Goal: Task Accomplishment & Management: Manage account settings

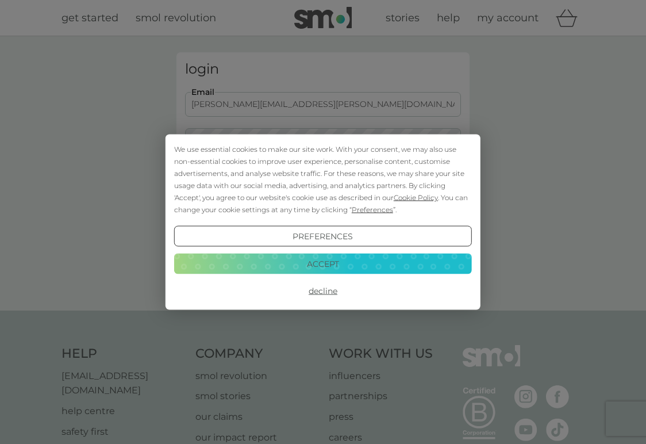
type input "frances.o.stratton@gmail.com"
click at [323, 180] on button "Login" at bounding box center [323, 180] width 276 height 33
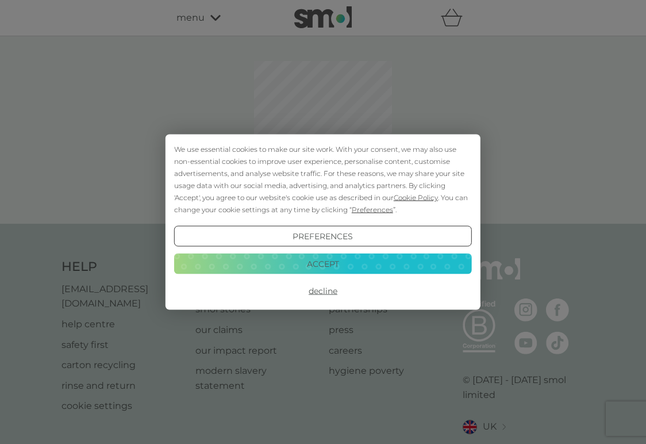
click at [300, 263] on button "Accept" at bounding box center [323, 263] width 298 height 21
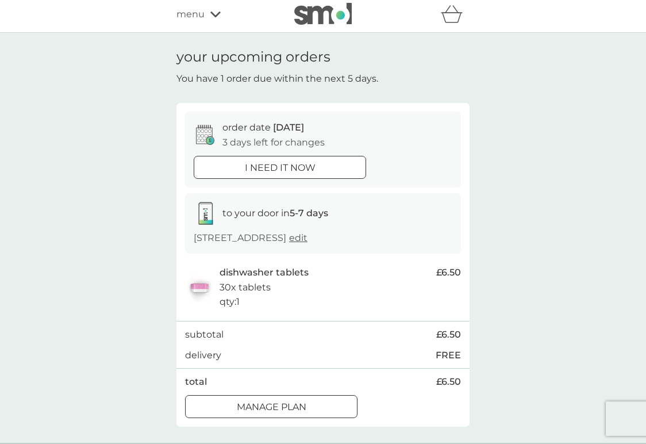
scroll to position [3, 0]
click at [253, 405] on div at bounding box center [271, 406] width 41 height 12
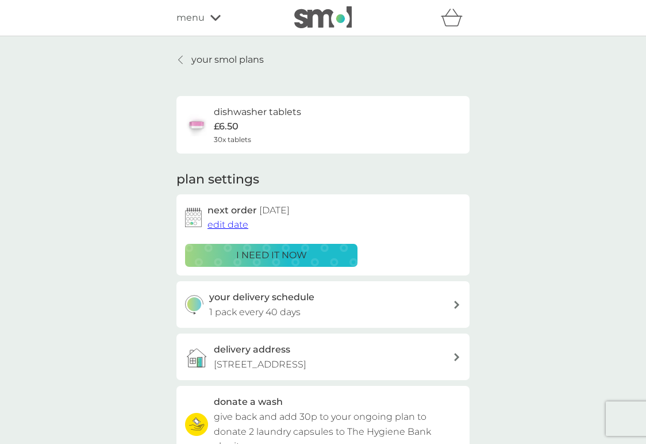
click at [221, 226] on span "edit date" at bounding box center [227, 224] width 41 height 11
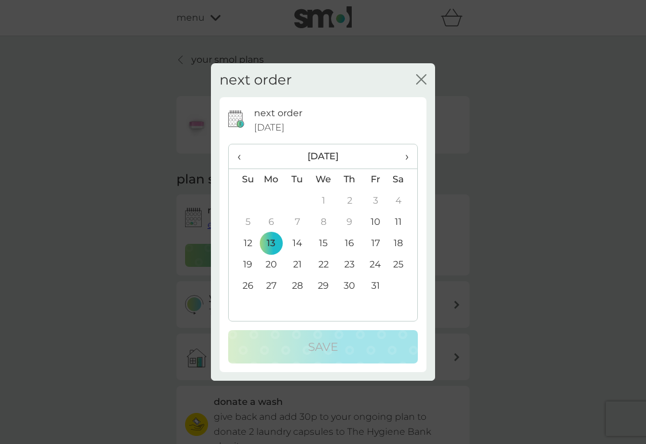
click at [403, 155] on span "›" at bounding box center [402, 156] width 11 height 24
click at [236, 153] on th "‹" at bounding box center [243, 156] width 29 height 25
click at [272, 263] on td "20" at bounding box center [271, 264] width 26 height 21
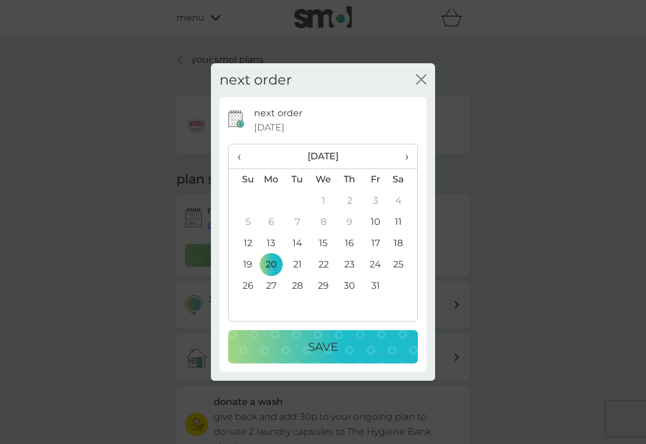
click at [272, 286] on td "27" at bounding box center [271, 285] width 26 height 21
click at [406, 152] on span "›" at bounding box center [402, 156] width 11 height 24
click at [269, 222] on td "3" at bounding box center [271, 221] width 26 height 21
click at [271, 244] on td "10" at bounding box center [271, 243] width 26 height 21
click at [288, 340] on div "Save" at bounding box center [323, 346] width 167 height 18
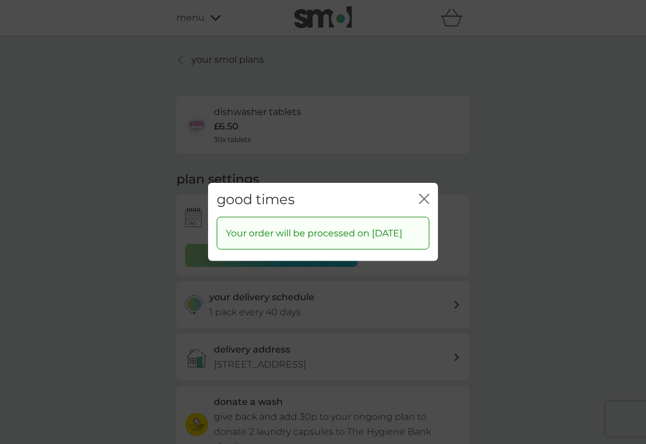
click at [425, 194] on icon "close" at bounding box center [424, 199] width 10 height 10
